Goal: Information Seeking & Learning: Learn about a topic

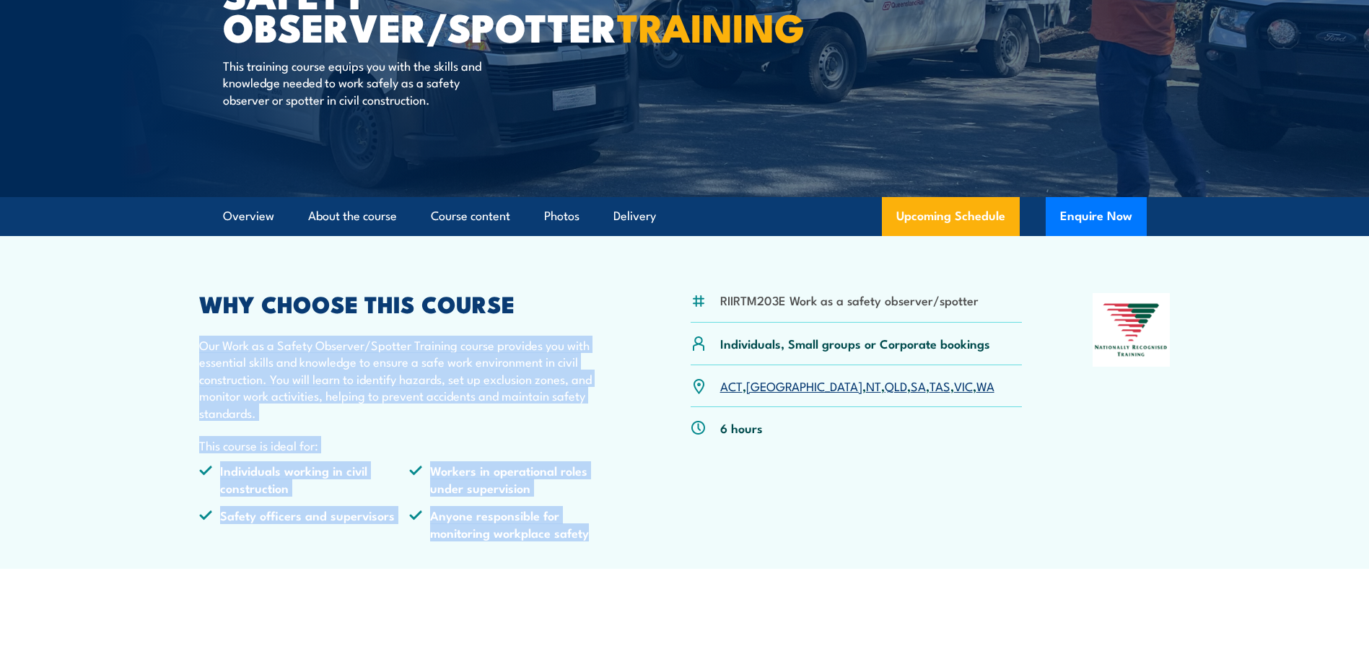
drag, startPoint x: 197, startPoint y: 344, endPoint x: 644, endPoint y: 535, distance: 486.6
click at [644, 535] on article "RIIRTM203E Work as a safety observer/spotter Individuals, Small groups or Corpo…" at bounding box center [685, 402] width 1010 height 333
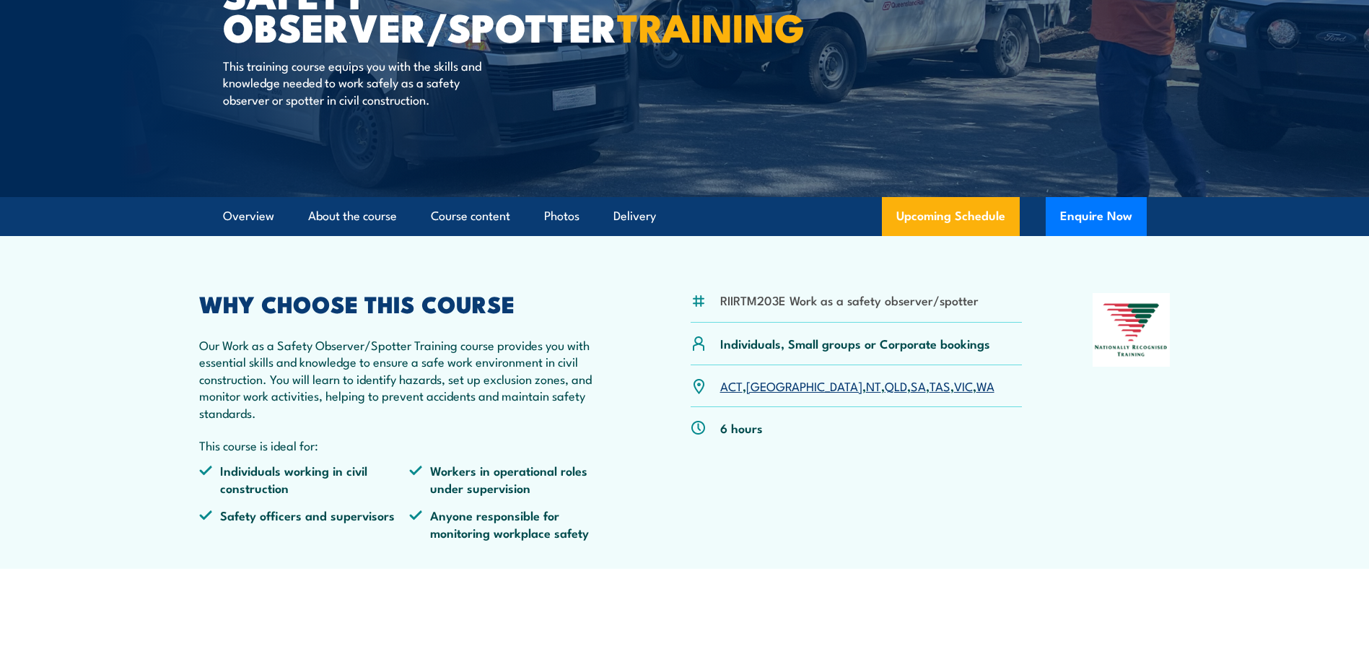
drag, startPoint x: 644, startPoint y: 535, endPoint x: 725, endPoint y: 587, distance: 95.1
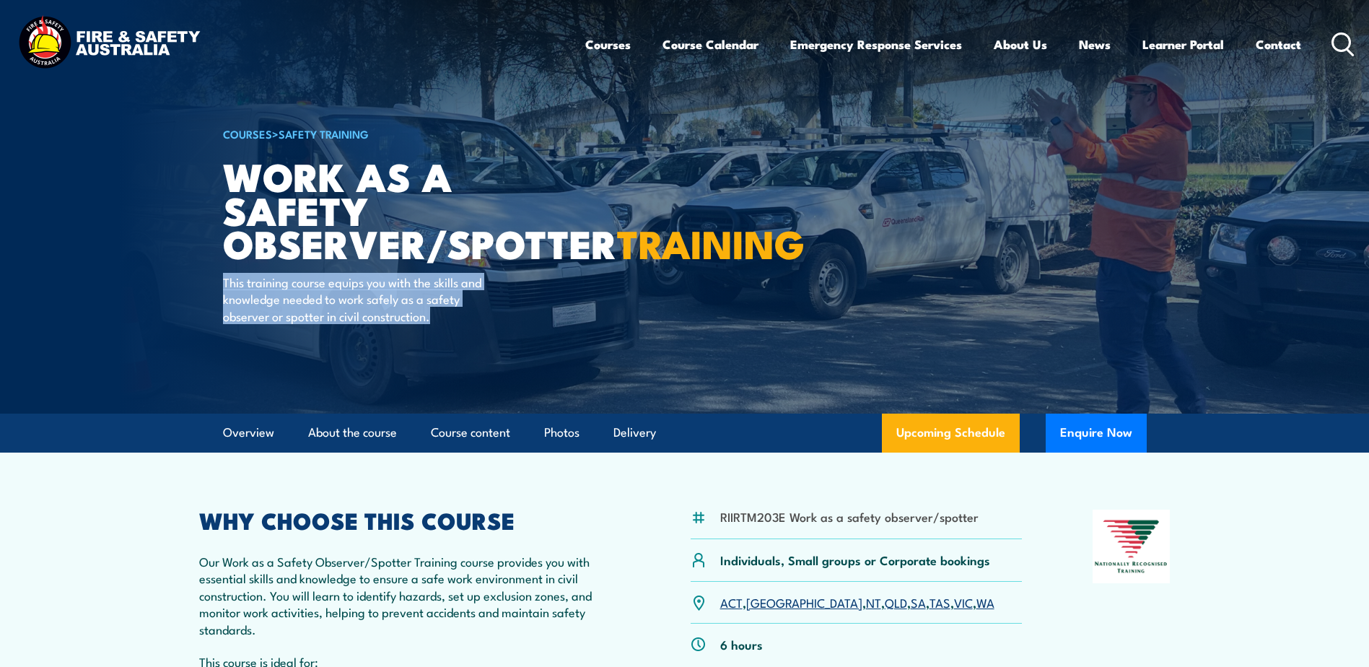
drag, startPoint x: 223, startPoint y: 309, endPoint x: 508, endPoint y: 412, distance: 303.2
click at [508, 412] on div "COURSES > Safety Training Work as a Safety Observer/Spotter TRAINING This train…" at bounding box center [401, 207] width 356 height 414
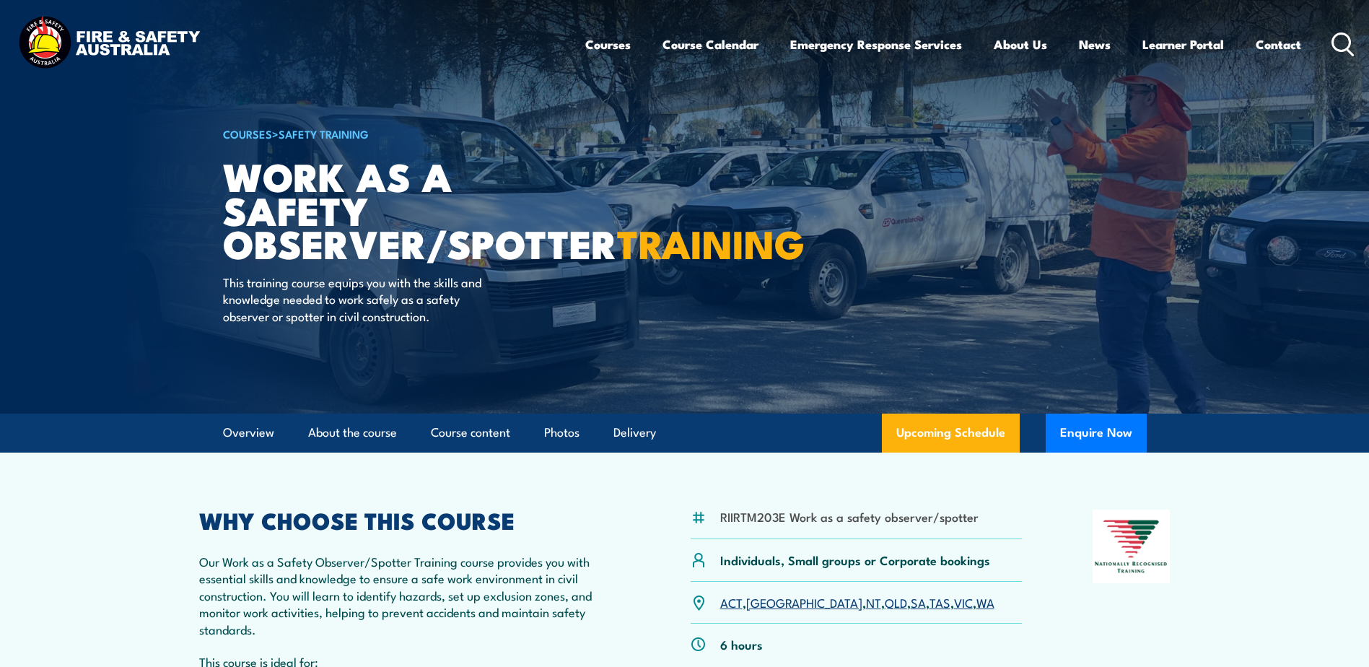
click at [447, 574] on p "Our Work as a Safety Observer/Spotter Training course provides you with essenti…" at bounding box center [409, 595] width 421 height 84
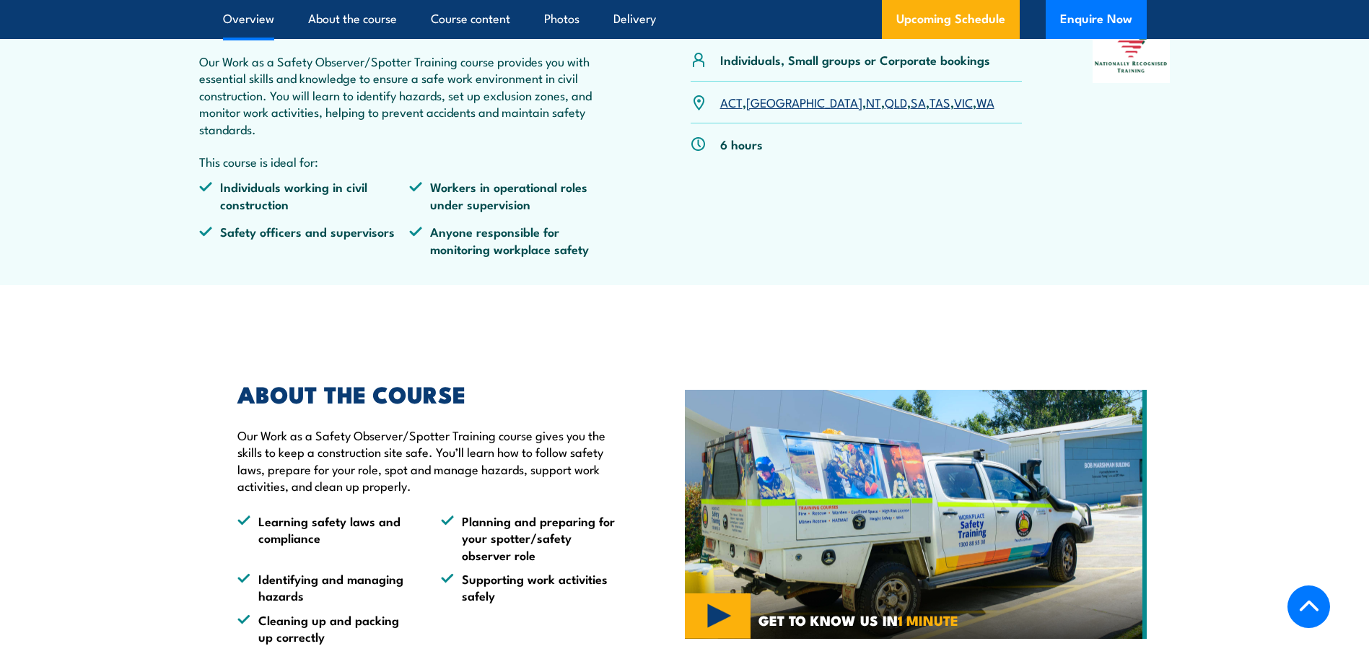
scroll to position [505, 0]
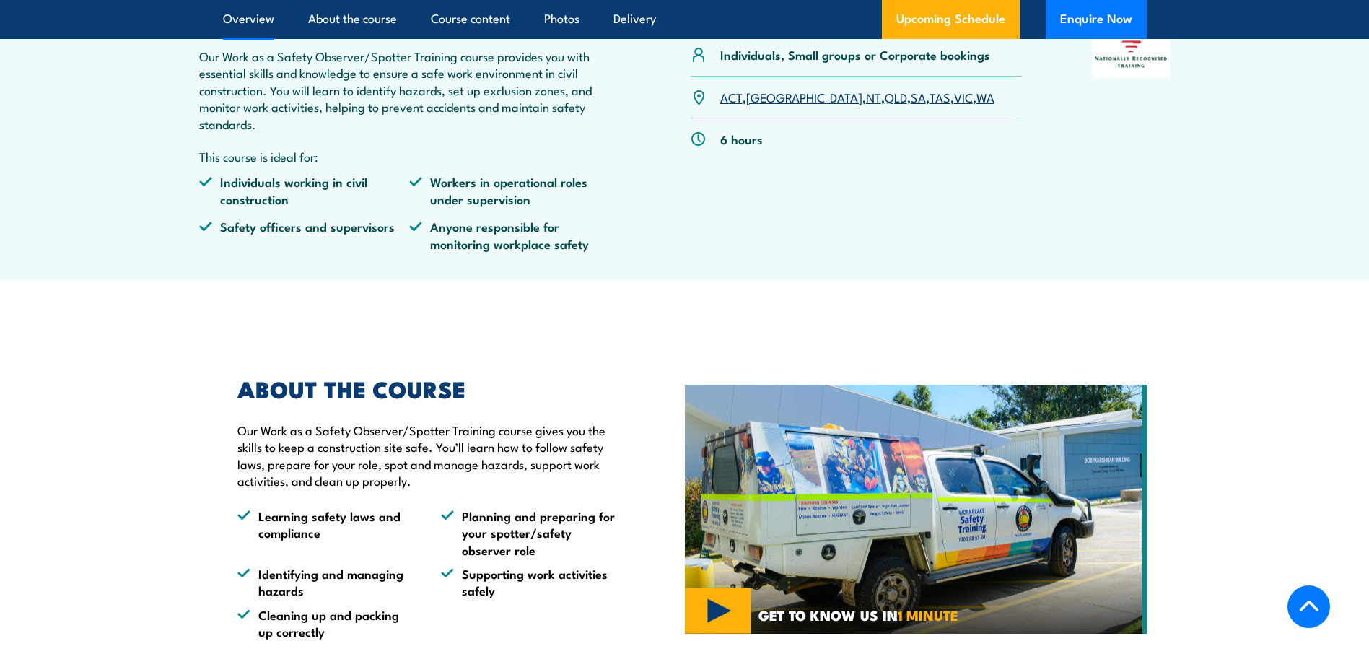
click at [203, 463] on section "ABOUT THE COURSE Our Work as a Safety Observer/Spotter Training course gives yo…" at bounding box center [684, 508] width 1369 height 333
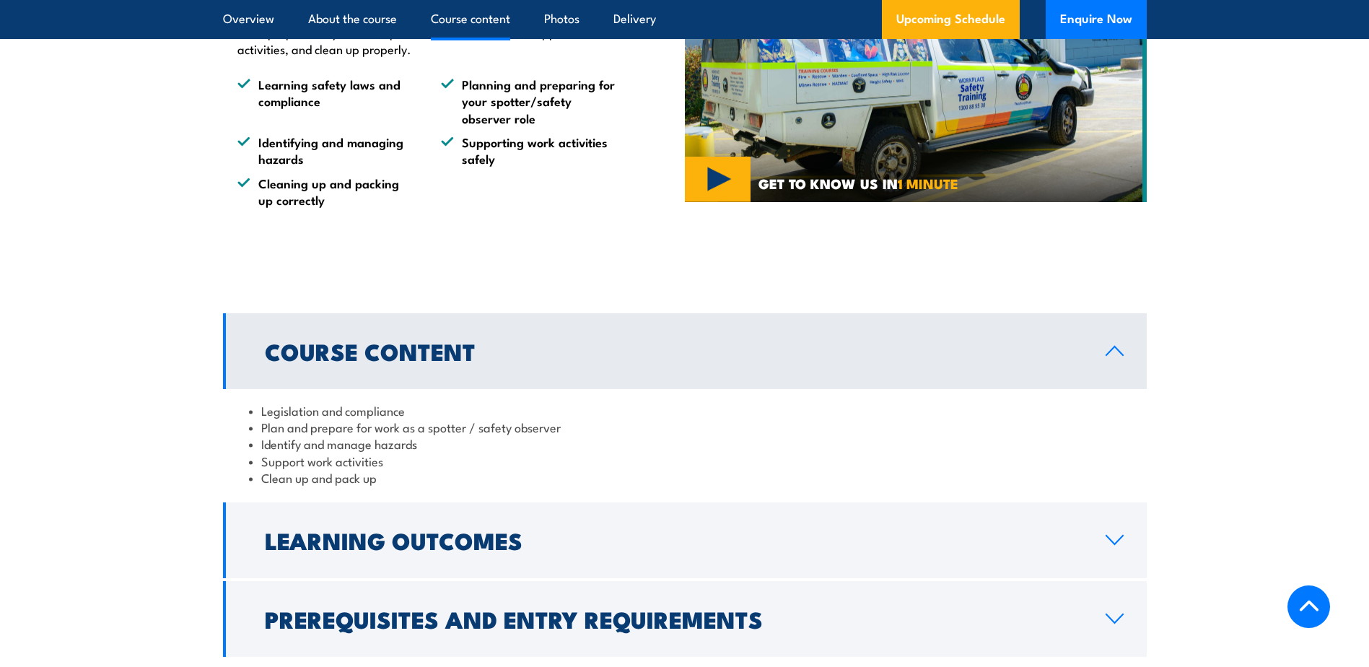
scroll to position [1155, 0]
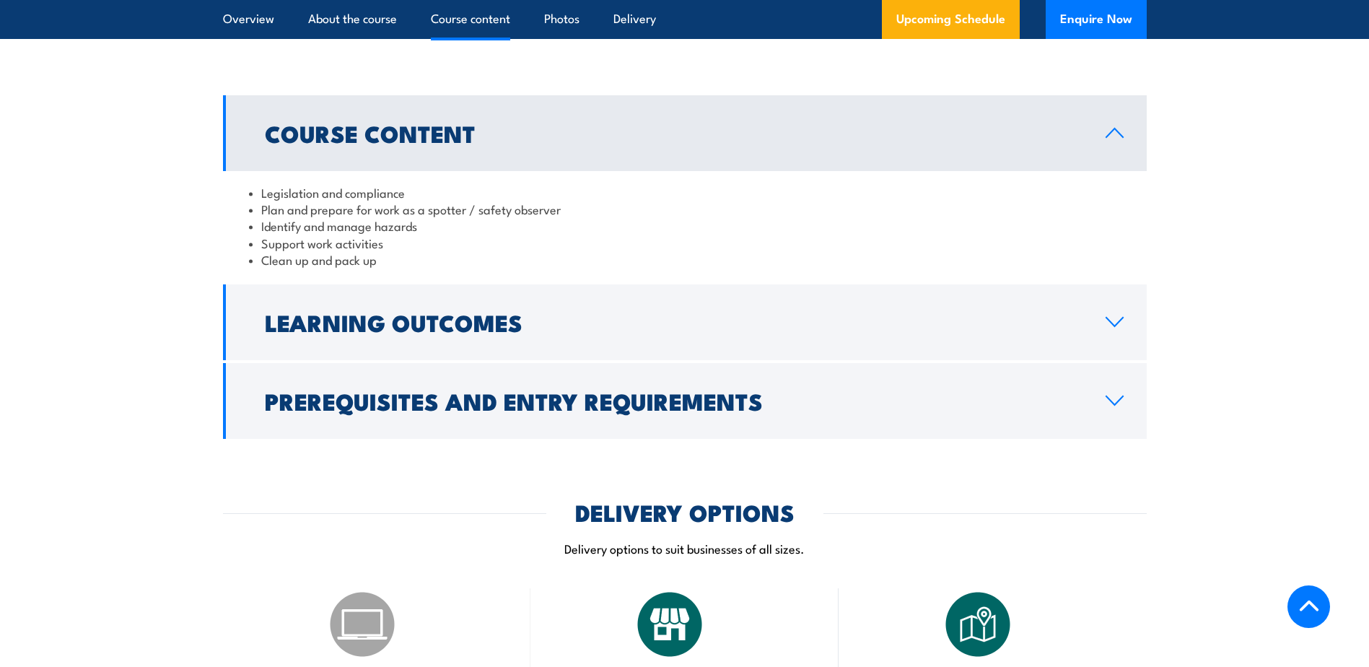
click at [480, 258] on li "Clean up and pack up" at bounding box center [685, 259] width 872 height 17
click at [727, 534] on div "DELIVERY OPTIONS Delivery options to suit businesses of all sizes." at bounding box center [685, 538] width 924 height 73
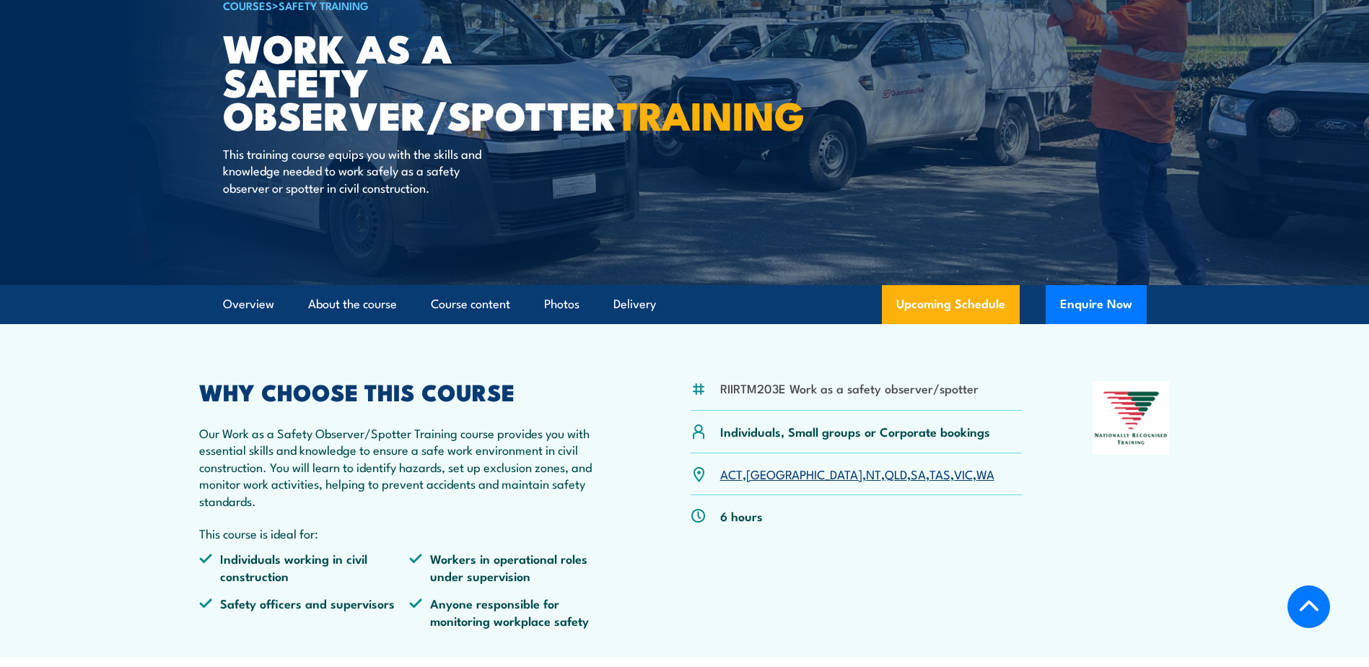
scroll to position [289, 0]
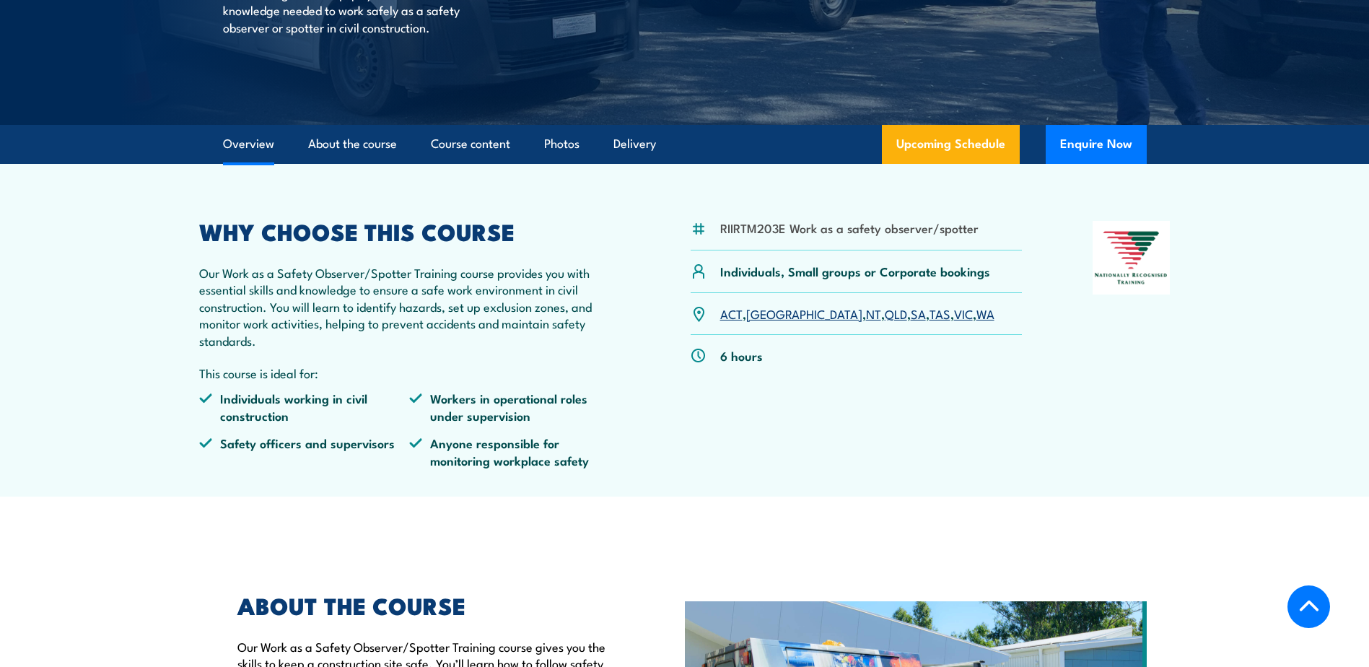
click at [885, 310] on link "QLD" at bounding box center [896, 313] width 22 height 17
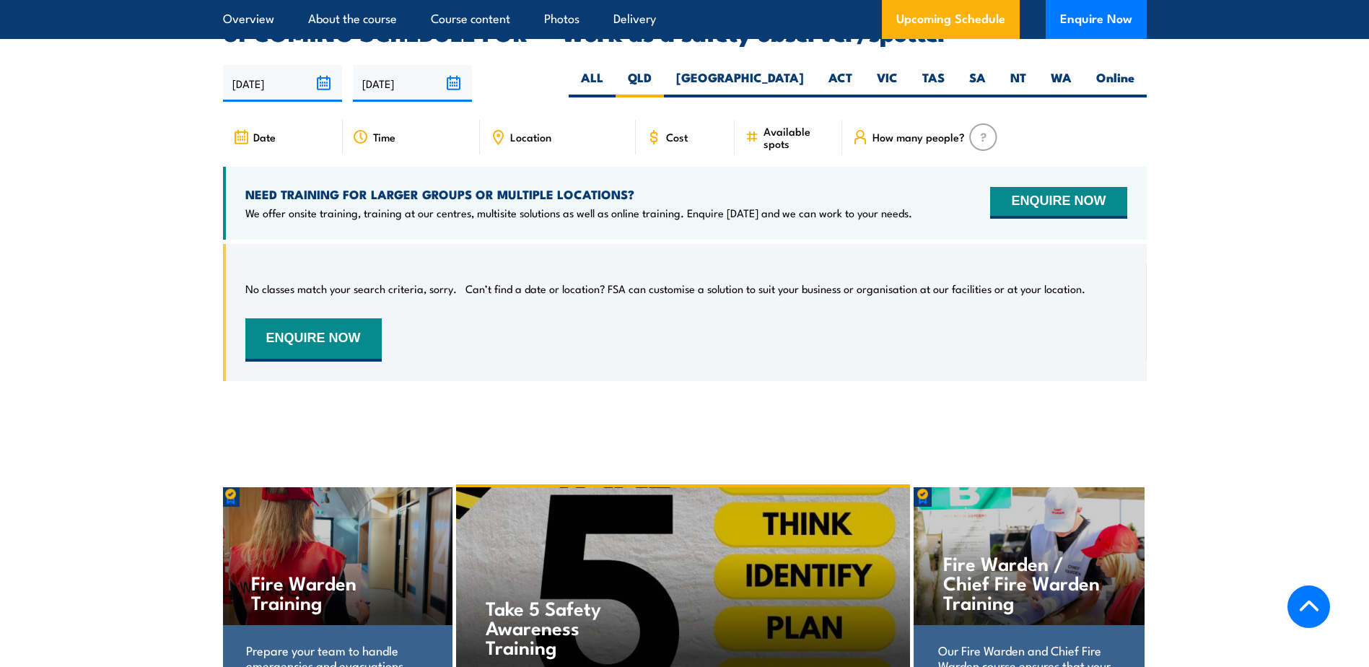
scroll to position [2212, 0]
